Goal: Register for event/course

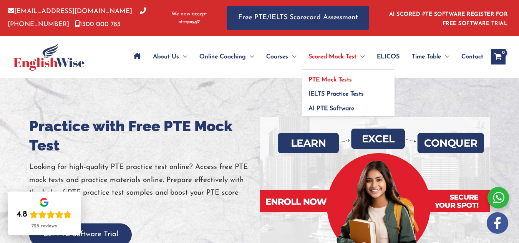
click at [341, 77] on span "PTE Mock Tests" at bounding box center [330, 80] width 43 height 6
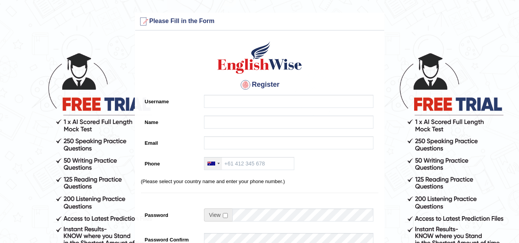
click at [211, 164] on div at bounding box center [212, 164] width 8 height 4
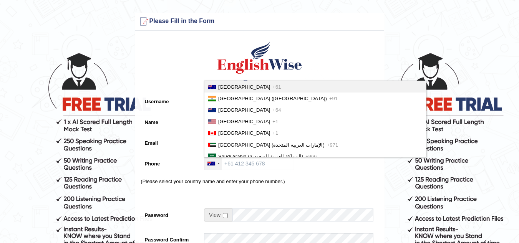
click at [358, 90] on ul "Australia +61 India (भारत) +91 New Zealand +64 United States +1 Canada +1 Unite…" at bounding box center [315, 119] width 223 height 77
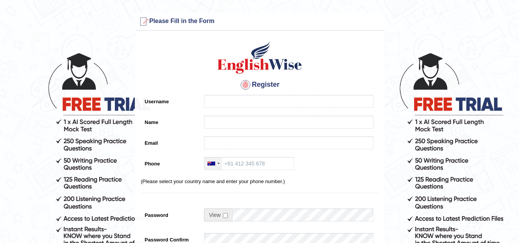
click at [206, 164] on div at bounding box center [213, 164] width 18 height 12
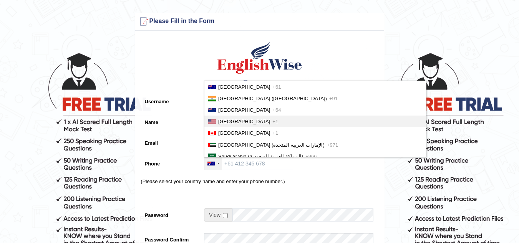
click at [313, 122] on li "United States +1" at bounding box center [315, 122] width 222 height 12
type input "+1"
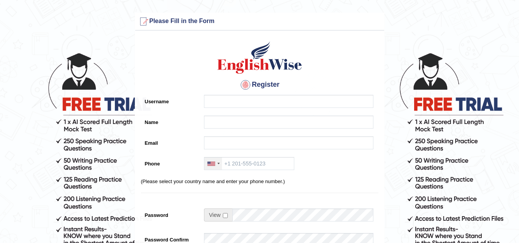
click at [213, 168] on div at bounding box center [213, 164] width 18 height 12
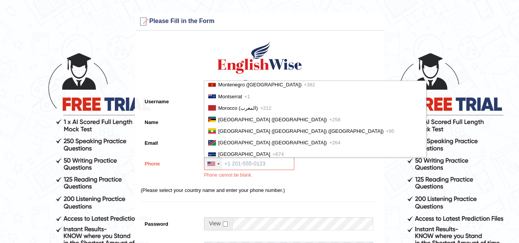
scroll to position [1762, 0]
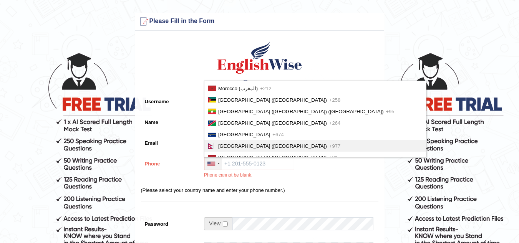
click at [233, 148] on span "Nepal (नेपाल)" at bounding box center [272, 146] width 109 height 6
type input "+977"
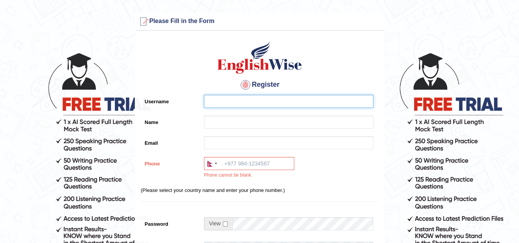
click at [231, 97] on input "Username" at bounding box center [289, 101] width 170 height 13
type input "Sapna@23"
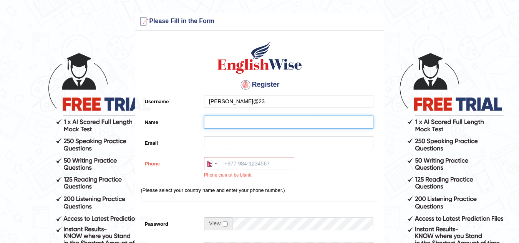
click at [226, 121] on input "Name" at bounding box center [289, 122] width 170 height 13
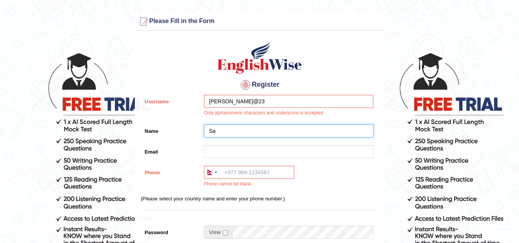
type input "Sa"
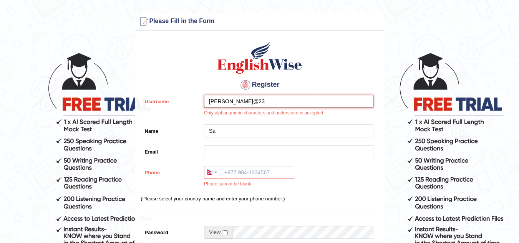
click at [258, 101] on input "Sapna@23" at bounding box center [289, 101] width 170 height 13
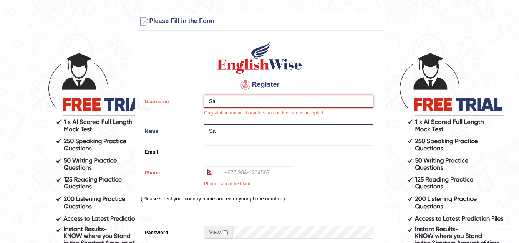
type input "S"
type input "Sapna@23"
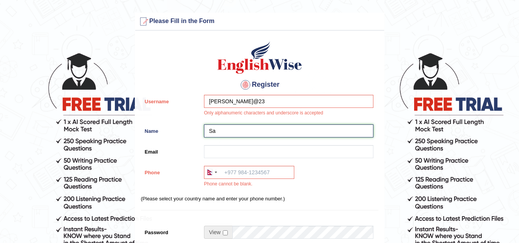
click at [242, 134] on input "Sa" at bounding box center [289, 131] width 170 height 13
type input "S"
type input "[PERSON_NAME]"
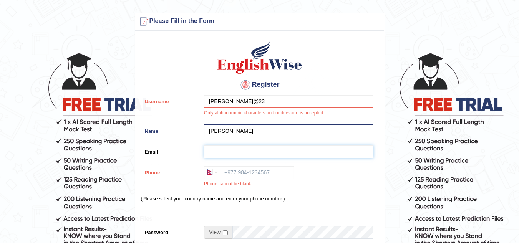
click at [228, 153] on input "Email" at bounding box center [289, 151] width 170 height 13
type input "a"
type input "sapnapokhrel66@gmail.com"
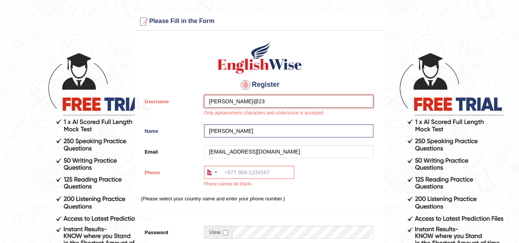
click at [247, 99] on input "Sapna@23" at bounding box center [289, 101] width 170 height 13
type input "Sapnapokhrel"
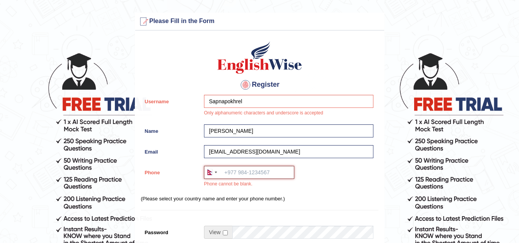
click at [237, 169] on input "Phone" at bounding box center [249, 172] width 90 height 13
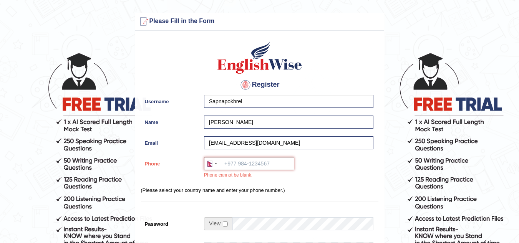
type input "0"
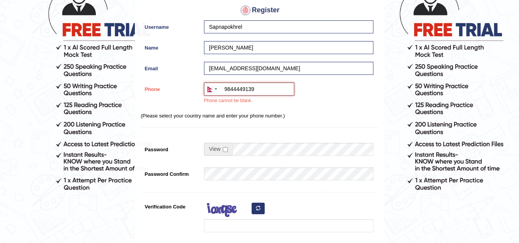
scroll to position [77, 0]
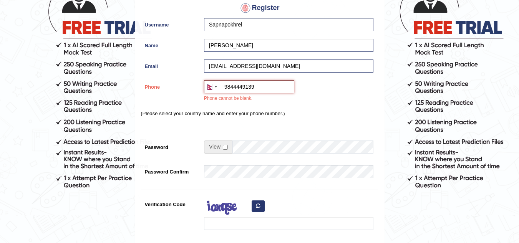
type input "9844449139"
click at [223, 146] on span at bounding box center [218, 147] width 28 height 13
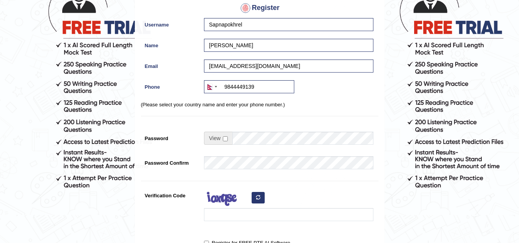
click at [224, 143] on span at bounding box center [218, 138] width 28 height 13
click at [226, 138] on input "checkbox" at bounding box center [225, 138] width 5 height 5
checkbox input "true"
click at [260, 143] on input "Password" at bounding box center [303, 138] width 141 height 13
type input "family123$%"
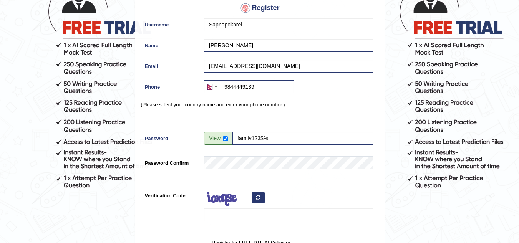
click at [256, 200] on icon "button" at bounding box center [258, 197] width 5 height 5
drag, startPoint x: 256, startPoint y: 200, endPoint x: 487, endPoint y: 209, distance: 230.4
click at [487, 209] on form "Please fix the following errors: Please Fill in the Form Register Username Sapn…" at bounding box center [259, 139] width 517 height 407
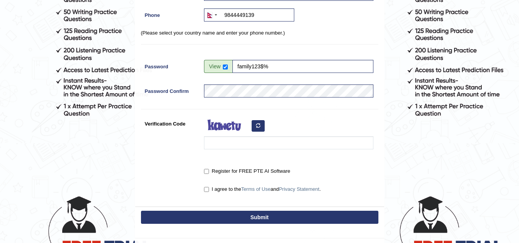
scroll to position [161, 0]
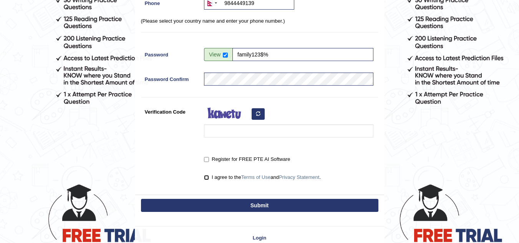
click at [205, 180] on input "I agree to the Terms of Use and Privacy Statement ." at bounding box center [206, 177] width 5 height 5
checkbox input "true"
click at [206, 163] on label "Register for FREE PTE AI Software" at bounding box center [247, 160] width 86 height 8
click at [206, 162] on input "Register for FREE PTE AI Software" at bounding box center [206, 159] width 5 height 5
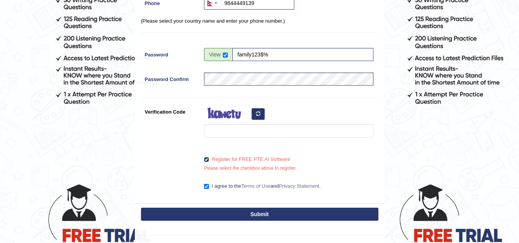
click at [207, 162] on input "Register for FREE PTE AI Software" at bounding box center [206, 159] width 5 height 5
click at [206, 161] on input "Register for FREE PTE AI Software" at bounding box center [206, 159] width 5 height 5
checkbox input "true"
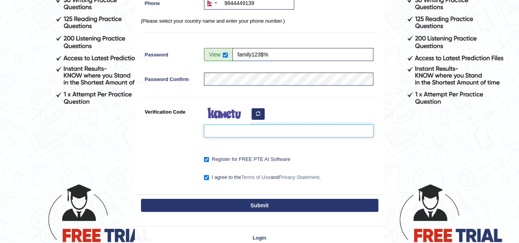
click at [246, 129] on input "Verification Code" at bounding box center [289, 131] width 170 height 13
type input "b"
click at [212, 133] on input "vebuko" at bounding box center [289, 131] width 170 height 13
type input "uebuko"
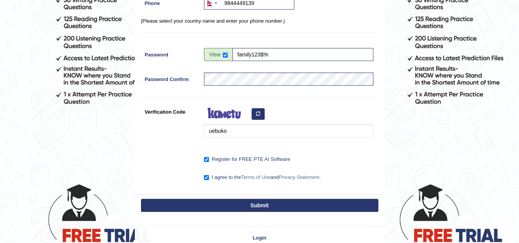
click at [268, 207] on button "Submit" at bounding box center [260, 205] width 238 height 13
type input "+9779844449139"
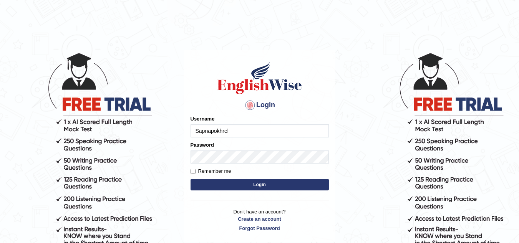
type input "Sapnapokhrel"
click at [230, 188] on button "Login" at bounding box center [260, 185] width 138 height 12
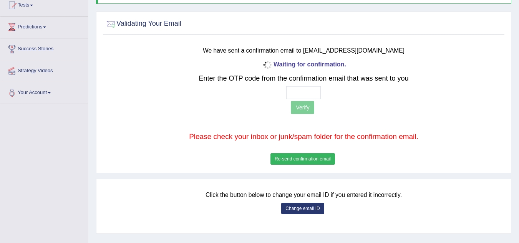
scroll to position [82, 0]
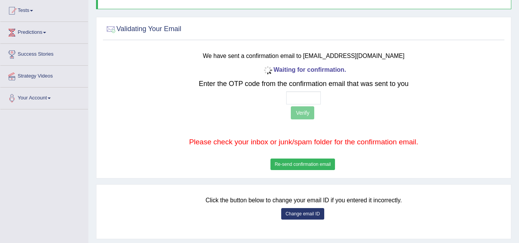
click at [301, 164] on button "Re-send confirmation email" at bounding box center [303, 165] width 65 height 12
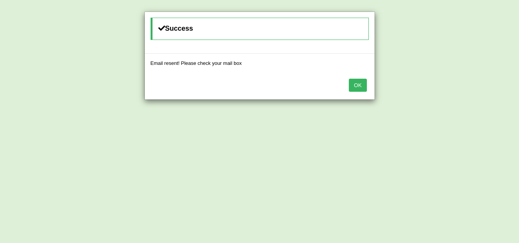
click at [342, 88] on div "OK" at bounding box center [260, 86] width 230 height 27
click at [352, 82] on button "OK" at bounding box center [358, 85] width 18 height 13
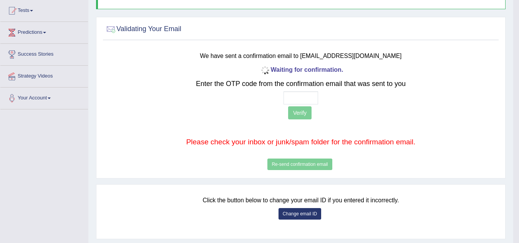
click at [300, 212] on button "Change email ID" at bounding box center [300, 214] width 43 height 12
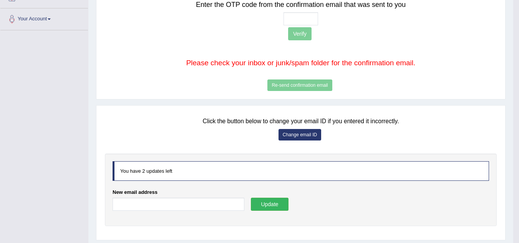
scroll to position [162, 0]
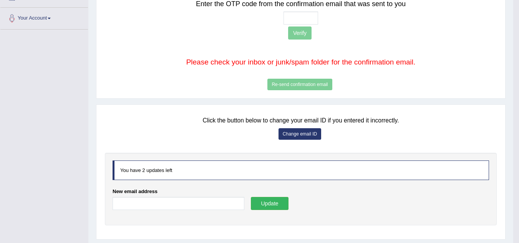
click at [175, 175] on div "You have 2 updates left" at bounding box center [301, 171] width 377 height 20
click at [151, 209] on input "New email address" at bounding box center [179, 203] width 132 height 13
click at [308, 86] on div "Waiting for confirmation. Enter the OTP code from the confirmation email that w…" at bounding box center [301, 38] width 326 height 108
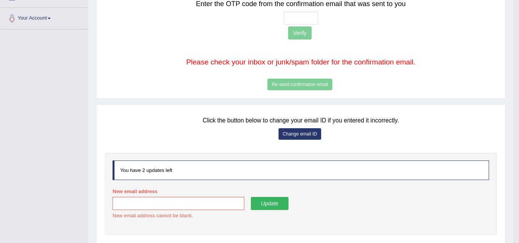
click at [283, 86] on div "Waiting for confirmation. Enter the OTP code from the confirmation email that w…" at bounding box center [301, 38] width 326 height 108
click at [57, 108] on div "Toggle navigation Home Practice Questions Speaking Practice Read Aloud Repeat S…" at bounding box center [257, 54] width 514 height 432
click at [72, 210] on div "Toggle navigation Home Practice Questions Speaking Practice Read Aloud Repeat S…" at bounding box center [257, 54] width 514 height 432
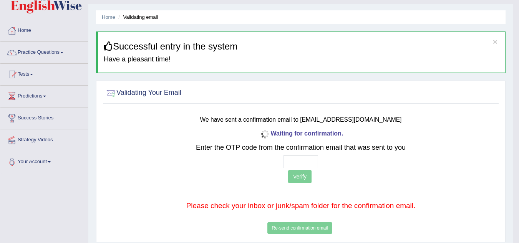
scroll to position [17, 0]
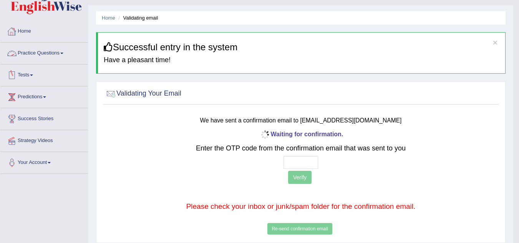
click at [38, 79] on link "Tests" at bounding box center [44, 74] width 88 height 19
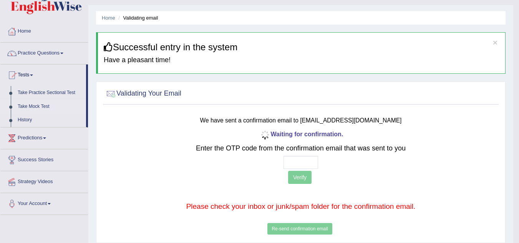
click at [26, 108] on link "Take Mock Test" at bounding box center [50, 107] width 72 height 14
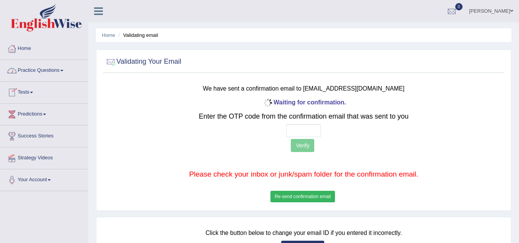
click at [103, 9] on icon at bounding box center [98, 11] width 9 height 10
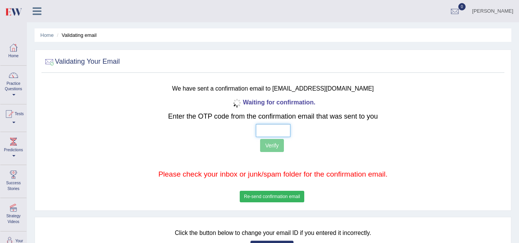
click at [272, 128] on input "text" at bounding box center [273, 130] width 35 height 13
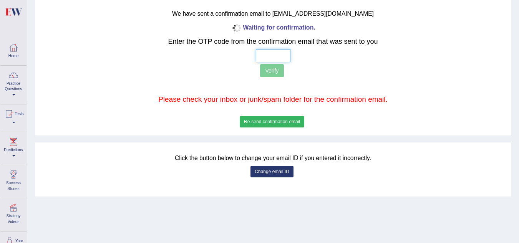
scroll to position [76, 0]
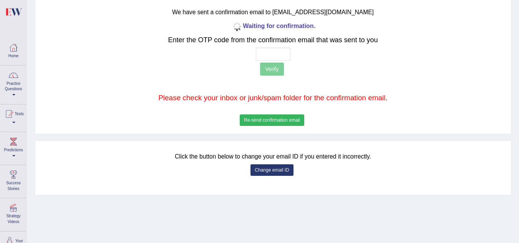
click at [275, 169] on button "Change email ID" at bounding box center [272, 171] width 43 height 12
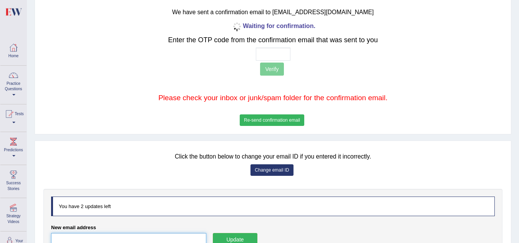
click at [97, 237] on input "New email address" at bounding box center [128, 239] width 155 height 13
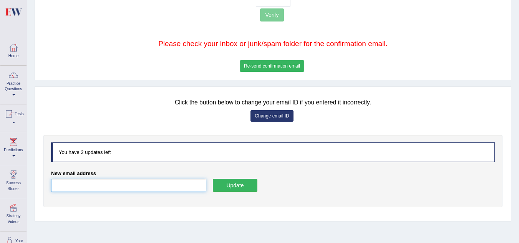
scroll to position [146, 0]
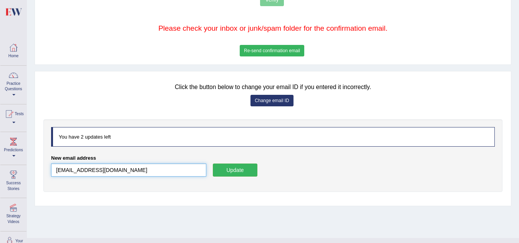
type input "pujanakoirala970@gmail.com"
click at [239, 174] on button "Update" at bounding box center [235, 170] width 45 height 13
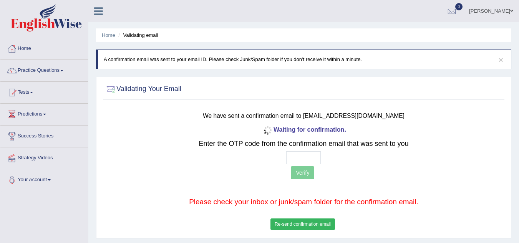
click at [239, 174] on p "Verify" at bounding box center [304, 173] width 330 height 15
click at [306, 158] on input "text" at bounding box center [303, 157] width 35 height 13
type input "1 2 2 5"
click at [308, 178] on button "Verify" at bounding box center [302, 172] width 23 height 13
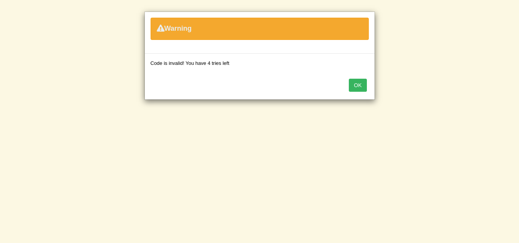
drag, startPoint x: 366, startPoint y: 79, endPoint x: 357, endPoint y: 90, distance: 13.5
click at [357, 90] on button "OK" at bounding box center [358, 85] width 18 height 13
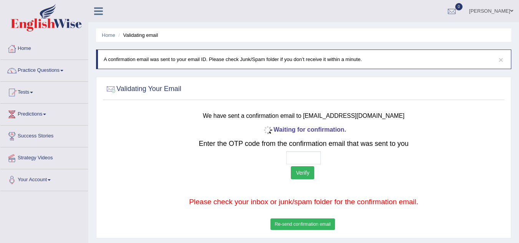
click at [357, 90] on div at bounding box center [304, 89] width 398 height 16
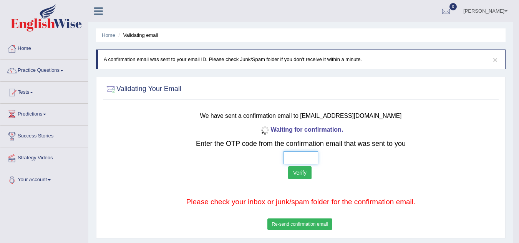
click at [287, 161] on input "text" at bounding box center [301, 157] width 35 height 13
type input "2 0 2 5"
click at [297, 174] on button "Verify" at bounding box center [299, 172] width 23 height 13
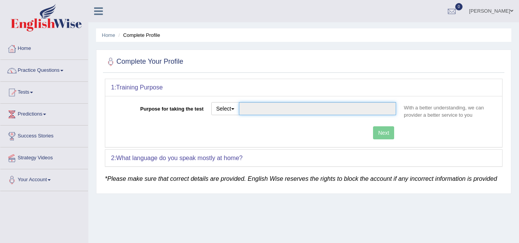
click at [265, 110] on input "Purpose for taking the test" at bounding box center [318, 108] width 158 height 13
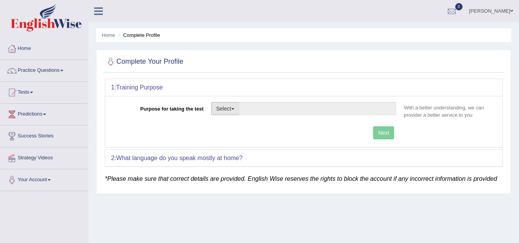
click at [219, 109] on button "Select" at bounding box center [225, 108] width 28 height 13
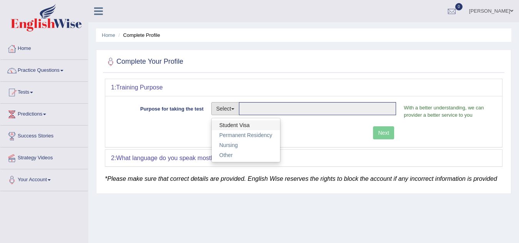
click at [229, 127] on link "Student Visa" at bounding box center [246, 125] width 68 height 10
type input "Student Visa"
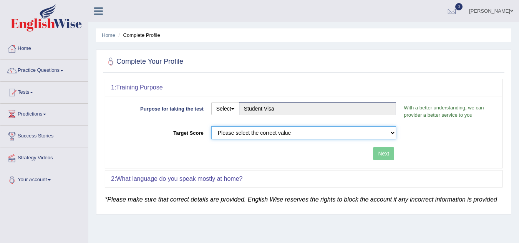
click at [245, 134] on select "Please select the correct value 50 (6 bands) 58 (6.5 bands) 65 (7 bands) 79 (8 …" at bounding box center [303, 132] width 185 height 13
select select "65"
click at [211, 126] on select "Please select the correct value 50 (6 bands) 58 (6.5 bands) 65 (7 bands) 79 (8 …" at bounding box center [303, 132] width 185 height 13
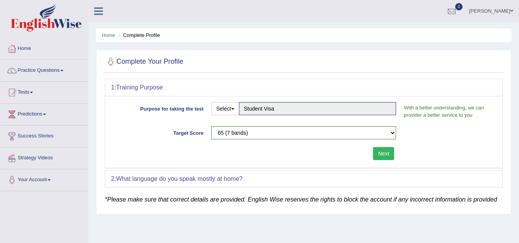
click at [386, 158] on button "Next" at bounding box center [383, 153] width 21 height 13
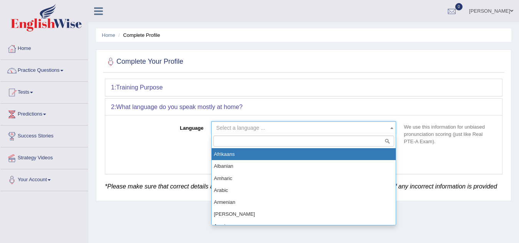
click at [356, 129] on span "Select a language ..." at bounding box center [301, 128] width 171 height 8
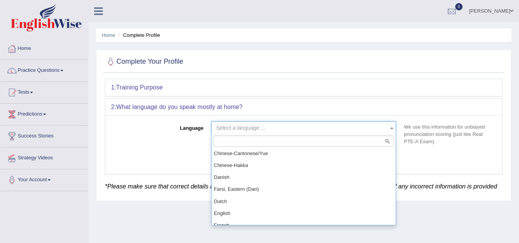
scroll to position [218, 0]
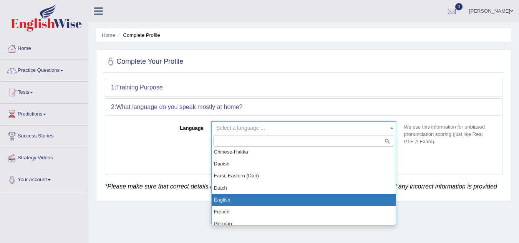
select select "English"
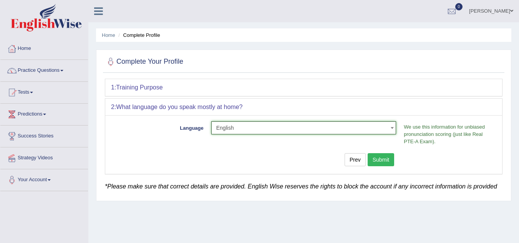
click at [383, 161] on button "Submit" at bounding box center [381, 159] width 27 height 13
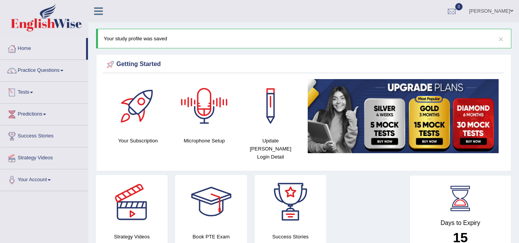
click at [25, 90] on link "Tests" at bounding box center [44, 91] width 88 height 19
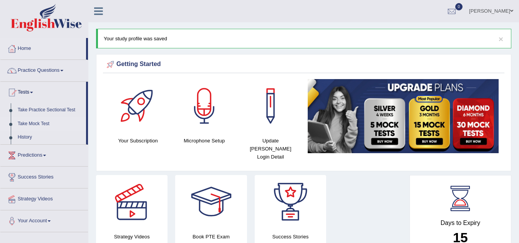
click at [38, 125] on link "Take Mock Test" at bounding box center [50, 124] width 72 height 14
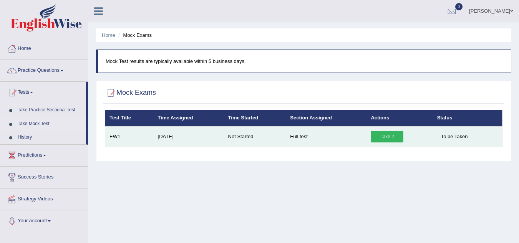
click at [391, 136] on link "Take it" at bounding box center [387, 137] width 33 height 12
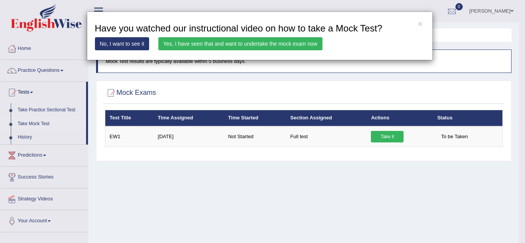
click at [238, 40] on link "Yes, I have seen that and want to undertake the mock exam now" at bounding box center [240, 43] width 164 height 13
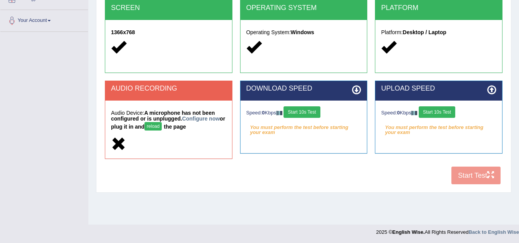
scroll to position [160, 0]
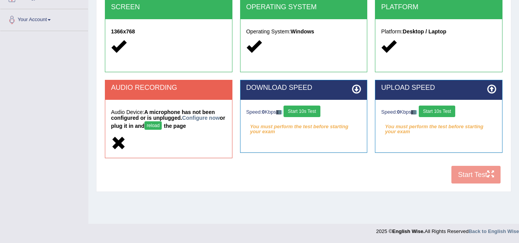
click at [472, 176] on div "COOKIES Cookies Enabled JAVASCRIPT Javascript Enabled BROWSER Browser: Chrome S…" at bounding box center [304, 53] width 402 height 269
click at [467, 178] on div "COOKIES Cookies Enabled JAVASCRIPT Javascript Enabled BROWSER Browser: Chrome S…" at bounding box center [304, 53] width 402 height 269
click at [357, 88] on icon at bounding box center [356, 89] width 9 height 9
click at [295, 114] on button "Start 10s Test" at bounding box center [302, 112] width 37 height 12
click at [443, 110] on button "Start 10s Test" at bounding box center [437, 112] width 37 height 12
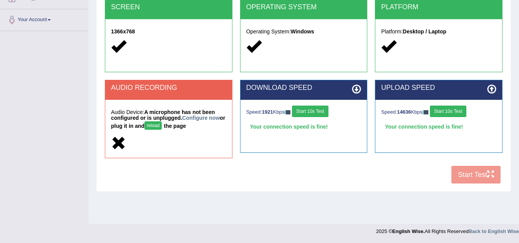
click at [464, 178] on div "COOKIES Cookies Enabled JAVASCRIPT Javascript Enabled BROWSER Browser: Chrome S…" at bounding box center [304, 53] width 402 height 269
click at [160, 130] on button "reload" at bounding box center [153, 125] width 17 height 8
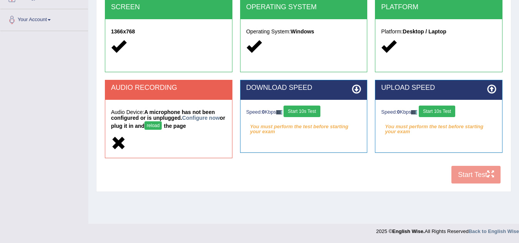
click at [473, 171] on div "COOKIES Cookies Enabled JAVASCRIPT Javascript Enabled BROWSER Browser: Chrome S…" at bounding box center [304, 53] width 402 height 269
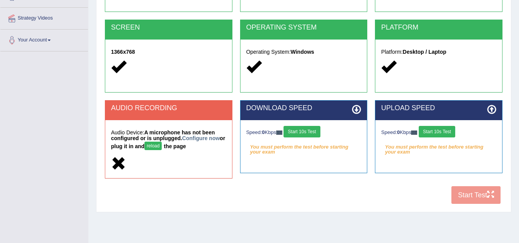
scroll to position [160, 0]
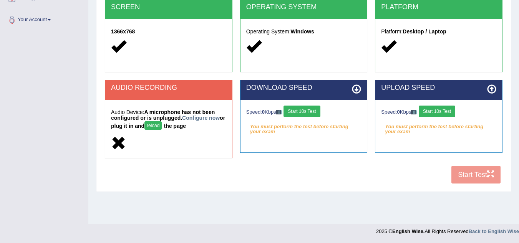
click at [306, 106] on button "Start 10s Test" at bounding box center [302, 112] width 37 height 12
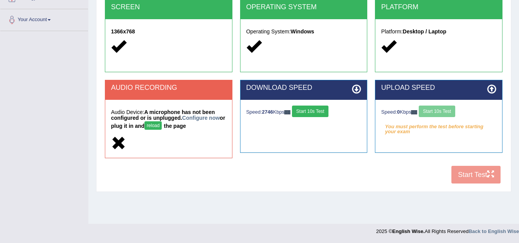
click at [442, 107] on div "Speed: 0 Kbps Start 10s Test" at bounding box center [438, 112] width 115 height 13
click at [439, 111] on button "Start 10s Test" at bounding box center [437, 112] width 37 height 12
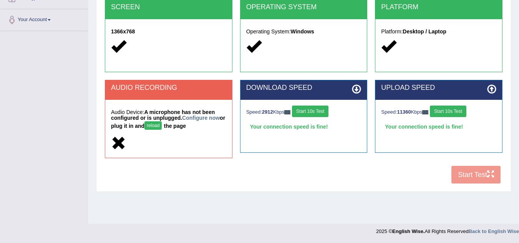
click at [162, 126] on button "reload" at bounding box center [153, 125] width 17 height 8
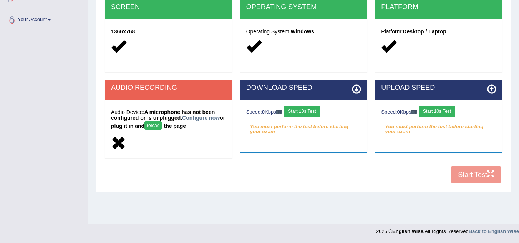
click at [162, 126] on button "reload" at bounding box center [153, 125] width 17 height 8
click at [304, 106] on button "Start 10s Test" at bounding box center [302, 112] width 37 height 12
click at [437, 111] on button "Start 10s Test" at bounding box center [437, 112] width 37 height 12
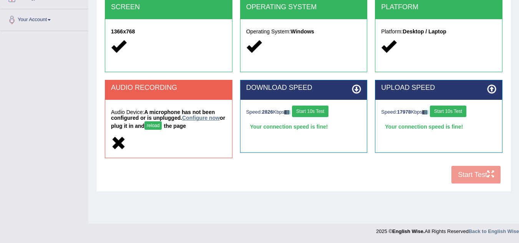
click at [205, 119] on link "Configure now" at bounding box center [201, 118] width 38 height 6
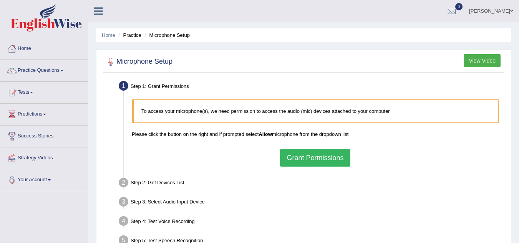
click at [312, 156] on button "Grant Permissions" at bounding box center [315, 158] width 70 height 18
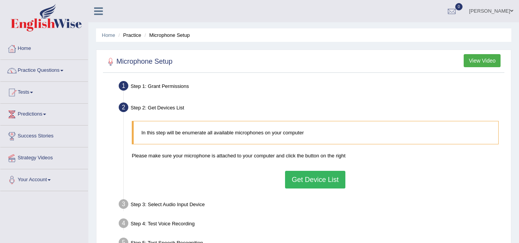
click at [313, 179] on button "Get Device List" at bounding box center [315, 180] width 60 height 18
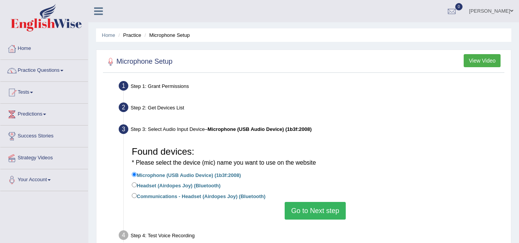
click at [303, 220] on div "Found devices: * Please select the device (mic) name you want to use on the web…" at bounding box center [315, 181] width 375 height 85
click at [135, 195] on input "Communications - Headset (Airdopes Joy) (Bluetooth)" at bounding box center [134, 195] width 5 height 5
radio input "true"
click at [322, 212] on button "Go to Next step" at bounding box center [315, 211] width 61 height 18
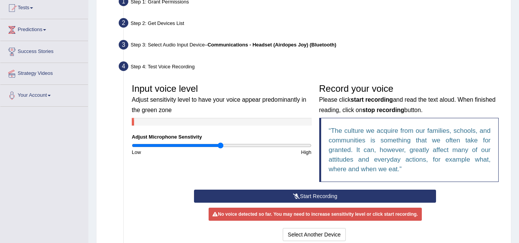
scroll to position [111, 0]
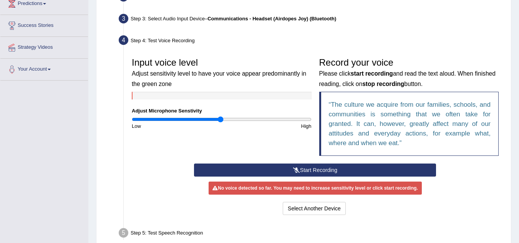
click at [317, 168] on button "Start Recording" at bounding box center [315, 170] width 242 height 13
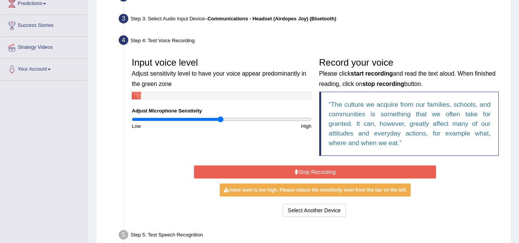
click at [334, 170] on button "Stop Recording" at bounding box center [315, 172] width 242 height 13
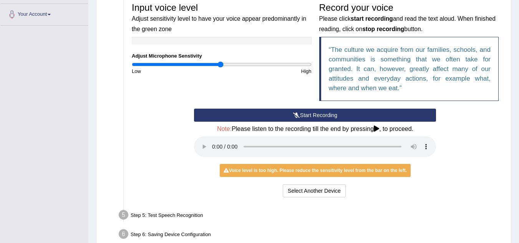
scroll to position [173, 0]
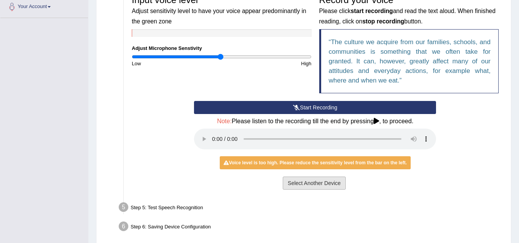
click at [313, 186] on button "Select Another Device" at bounding box center [314, 183] width 63 height 13
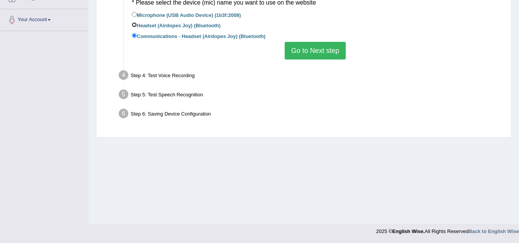
click at [133, 24] on input "Headset (Airdopes Joy) (Bluetooth)" at bounding box center [134, 24] width 5 height 5
radio input "true"
click at [306, 56] on button "Go to Next step" at bounding box center [315, 51] width 61 height 18
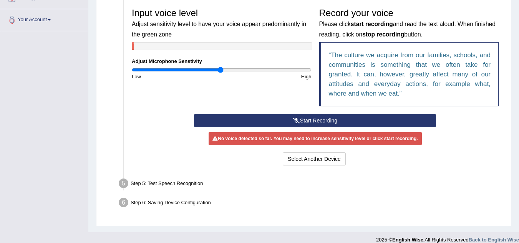
click at [304, 120] on button "Start Recording" at bounding box center [315, 120] width 242 height 13
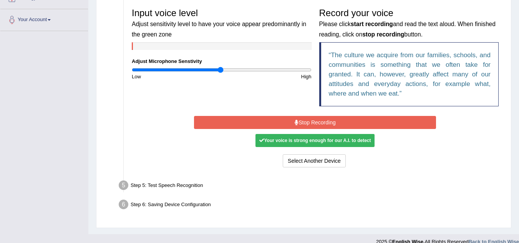
click at [303, 145] on div "Your voice is strong enough for our A.I. to detect" at bounding box center [315, 140] width 119 height 13
click at [312, 120] on button "Stop Recording" at bounding box center [315, 122] width 242 height 13
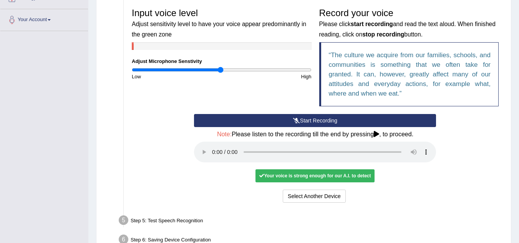
click at [286, 176] on div "Your voice is strong enough for our A.I. to detect" at bounding box center [315, 176] width 119 height 13
click at [302, 125] on button "Start Recording" at bounding box center [315, 120] width 242 height 13
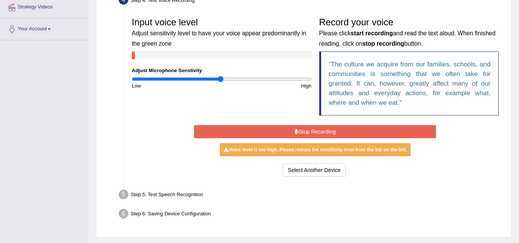
scroll to position [143, 0]
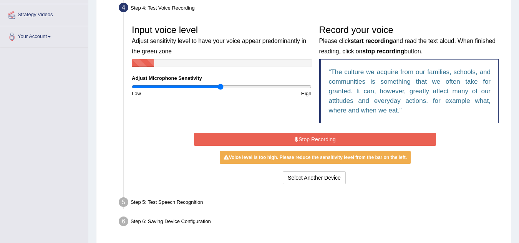
click at [308, 139] on button "Stop Recording" at bounding box center [315, 139] width 242 height 13
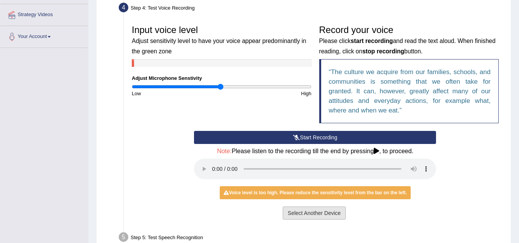
click at [291, 216] on button "Select Another Device" at bounding box center [314, 213] width 63 height 13
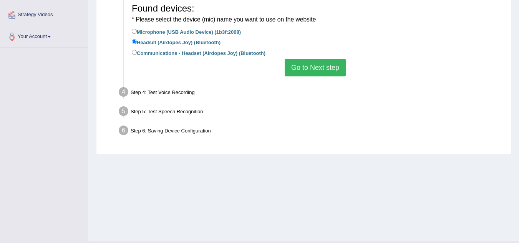
click at [313, 68] on button "Go to Next step" at bounding box center [315, 68] width 61 height 18
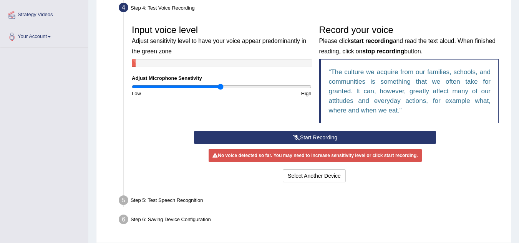
click at [287, 139] on button "Start Recording" at bounding box center [315, 137] width 242 height 13
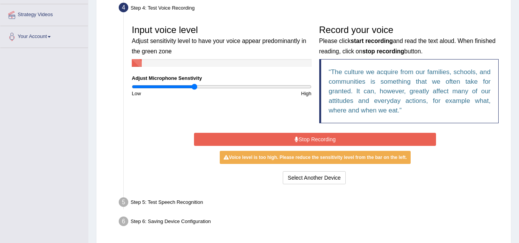
click at [195, 85] on input "range" at bounding box center [222, 87] width 180 height 6
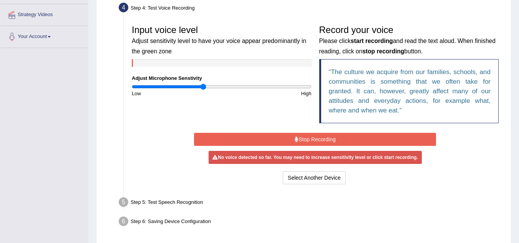
type input "0.8"
click at [204, 85] on input "range" at bounding box center [222, 87] width 180 height 6
click at [301, 137] on button "Stop Recording" at bounding box center [315, 139] width 242 height 13
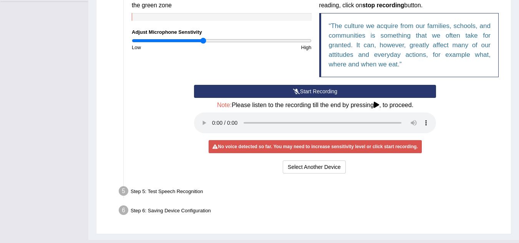
scroll to position [206, 0]
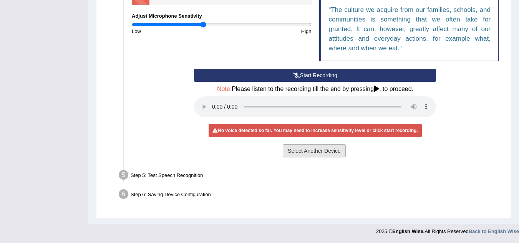
click at [303, 149] on button "Select Another Device" at bounding box center [314, 151] width 63 height 13
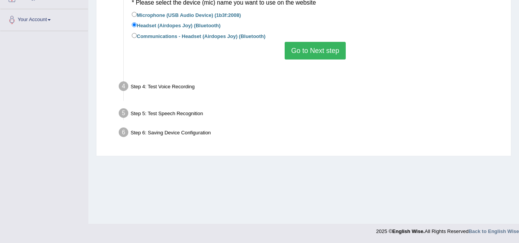
scroll to position [160, 0]
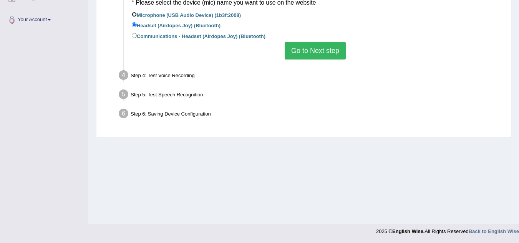
click at [134, 13] on input "Microphone (USB Audio Device) (1b3f:2008)" at bounding box center [134, 14] width 5 height 5
radio input "true"
click at [319, 50] on button "Go to Next step" at bounding box center [315, 51] width 61 height 18
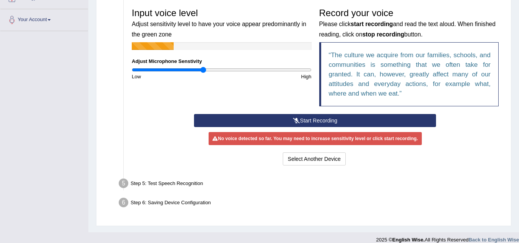
click at [283, 120] on button "Start Recording" at bounding box center [315, 120] width 242 height 13
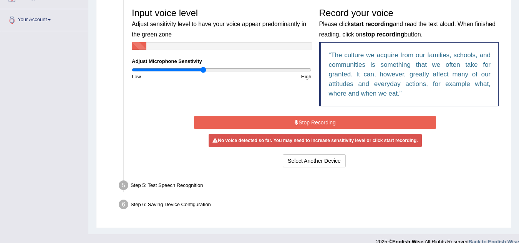
click at [283, 120] on button "Stop Recording" at bounding box center [315, 122] width 242 height 13
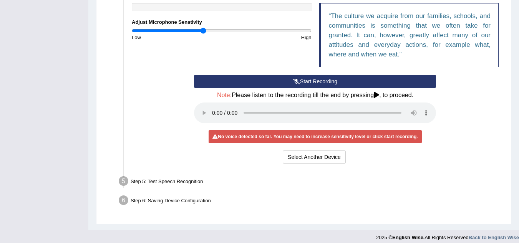
scroll to position [206, 0]
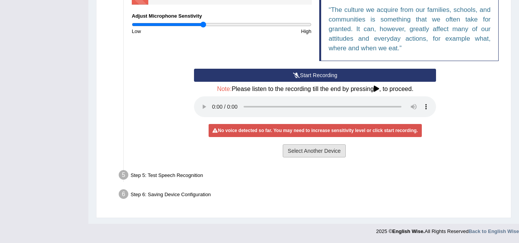
click at [335, 156] on button "Select Another Device" at bounding box center [314, 151] width 63 height 13
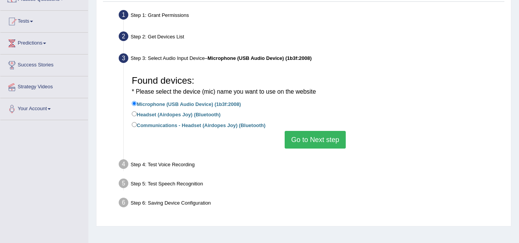
scroll to position [72, 0]
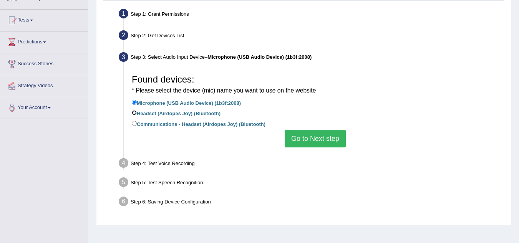
click at [136, 115] on input "Headset (Airdopes Joy) (Bluetooth)" at bounding box center [134, 112] width 5 height 5
radio input "true"
click at [298, 138] on button "Go to Next step" at bounding box center [315, 139] width 61 height 18
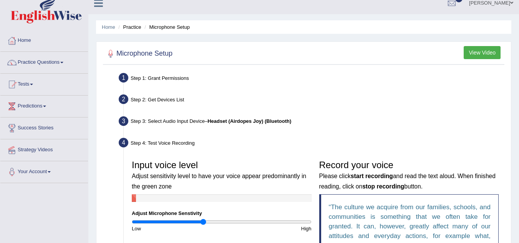
scroll to position [0, 0]
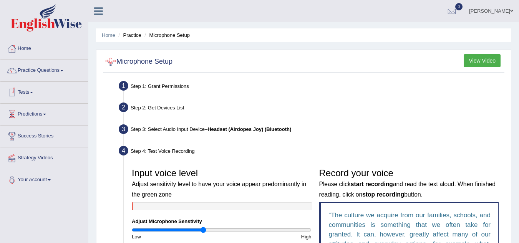
click at [27, 95] on link "Tests" at bounding box center [44, 91] width 88 height 19
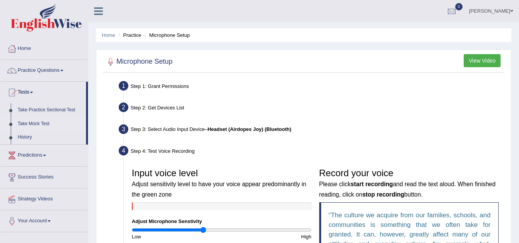
click at [45, 121] on link "Take Mock Test" at bounding box center [50, 124] width 72 height 14
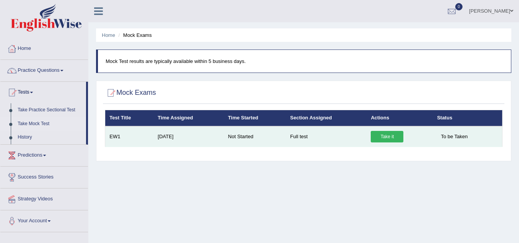
click at [390, 134] on link "Take it" at bounding box center [387, 137] width 33 height 12
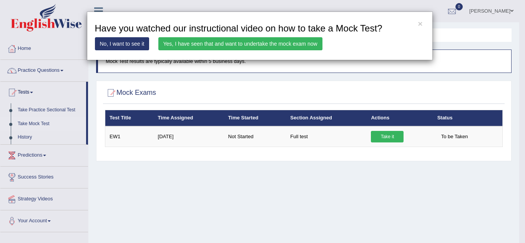
click at [115, 48] on link "No, I want to see it" at bounding box center [122, 43] width 55 height 13
